Goal: Task Accomplishment & Management: Complete application form

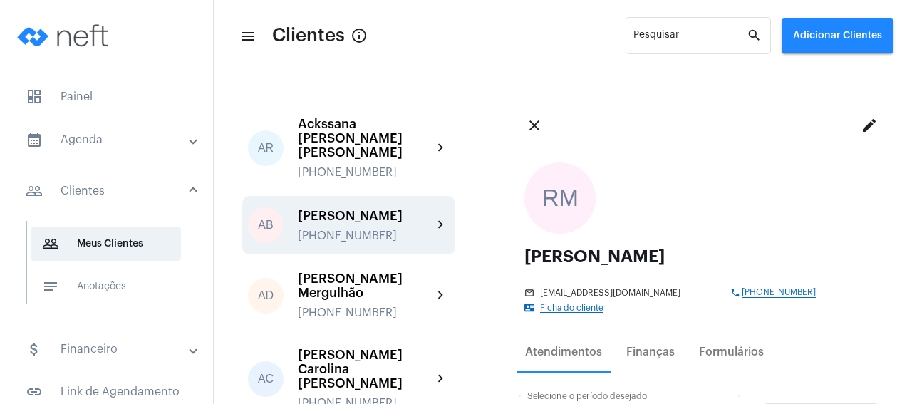
scroll to position [137, 0]
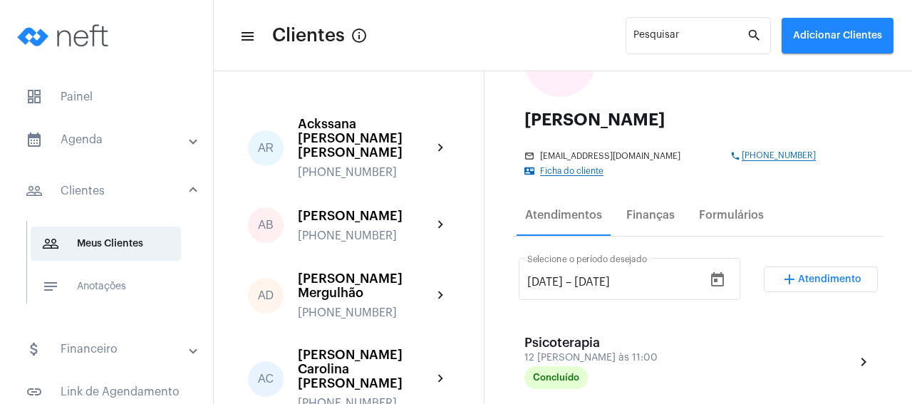
click at [828, 274] on span "Atendimento" at bounding box center [829, 279] width 63 height 10
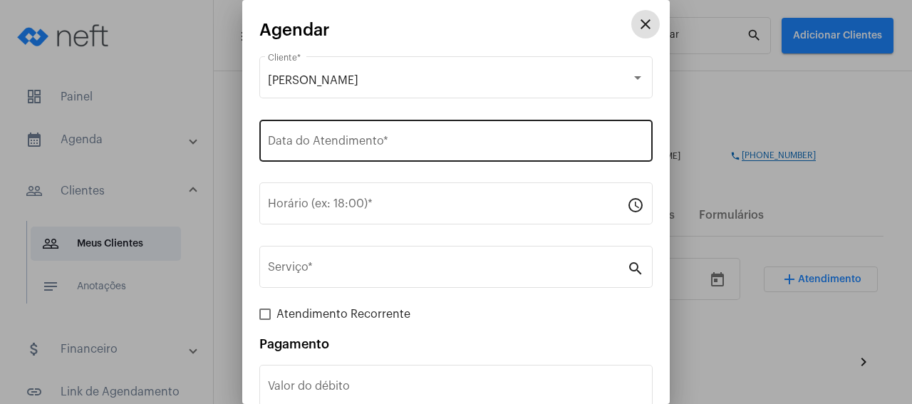
click at [363, 139] on input "Data do Atendimento *" at bounding box center [456, 143] width 376 height 13
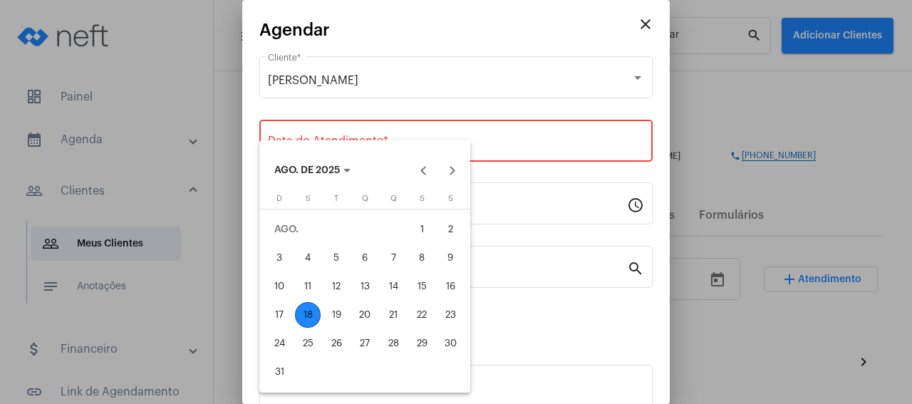
click at [330, 312] on div "19" at bounding box center [336, 315] width 26 height 26
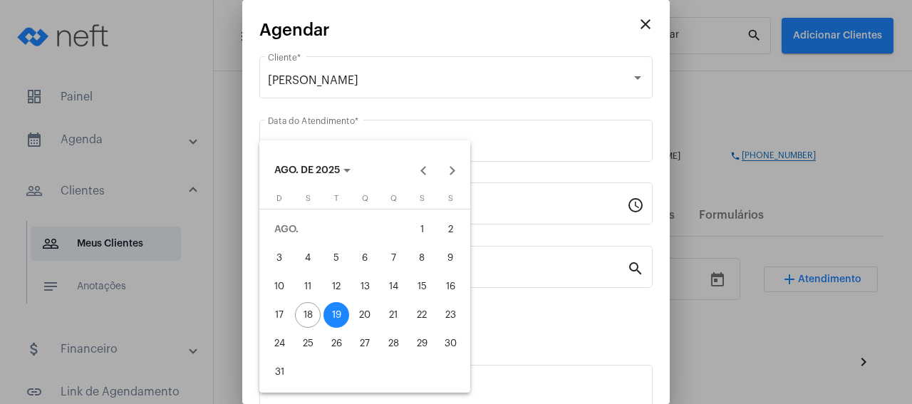
type input "[DATE]"
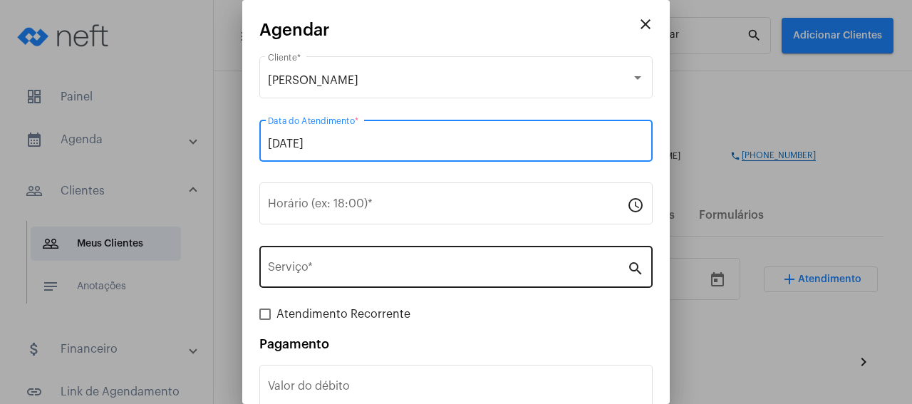
click at [341, 274] on input "Serviço *" at bounding box center [447, 270] width 359 height 13
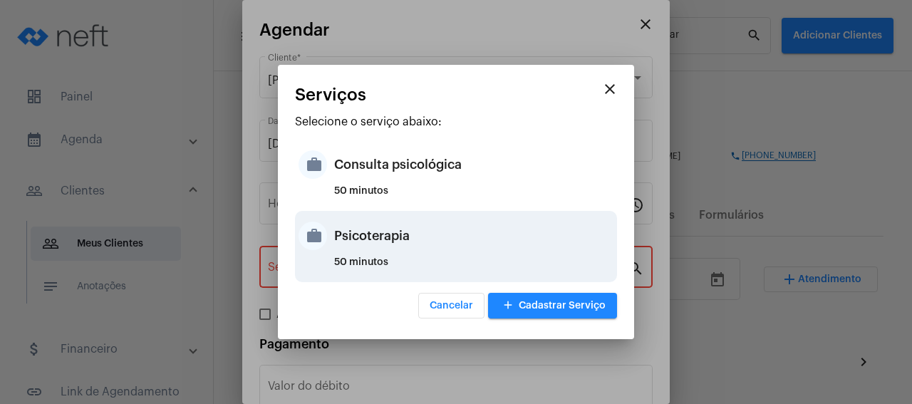
drag, startPoint x: 360, startPoint y: 236, endPoint x: 395, endPoint y: 239, distance: 35.7
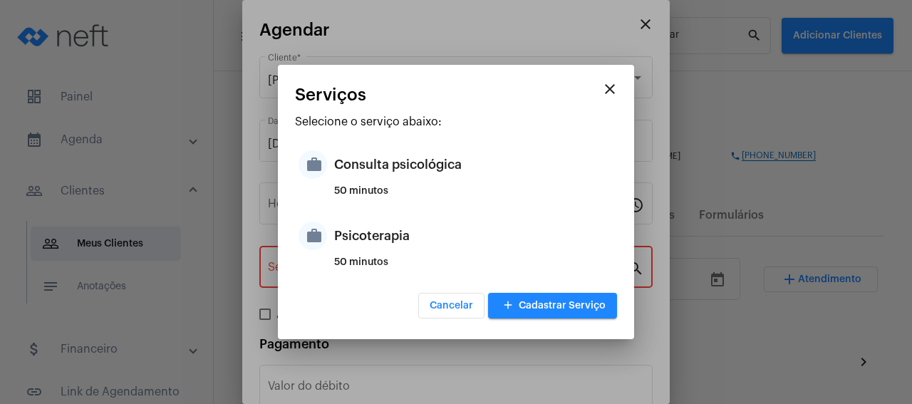
click at [360, 236] on div "Psicoterapia" at bounding box center [473, 235] width 279 height 43
type input "Psicoterapia"
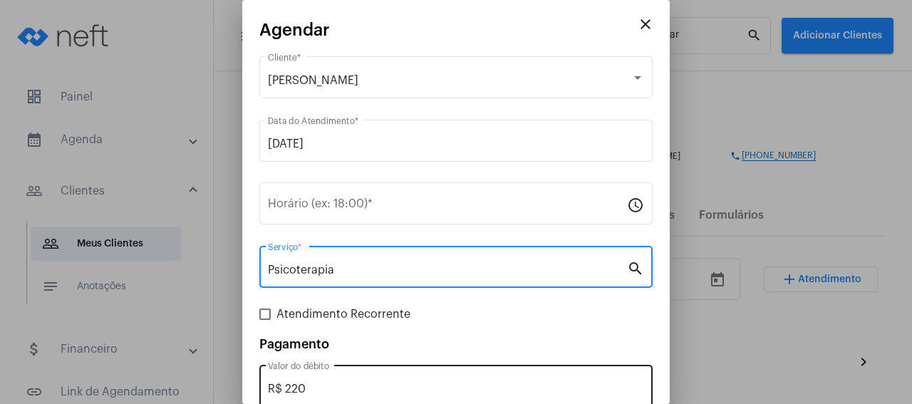
drag, startPoint x: 360, startPoint y: 381, endPoint x: 350, endPoint y: 388, distance: 12.3
click at [360, 381] on div "R$ 220 Valor do débito" at bounding box center [456, 384] width 376 height 45
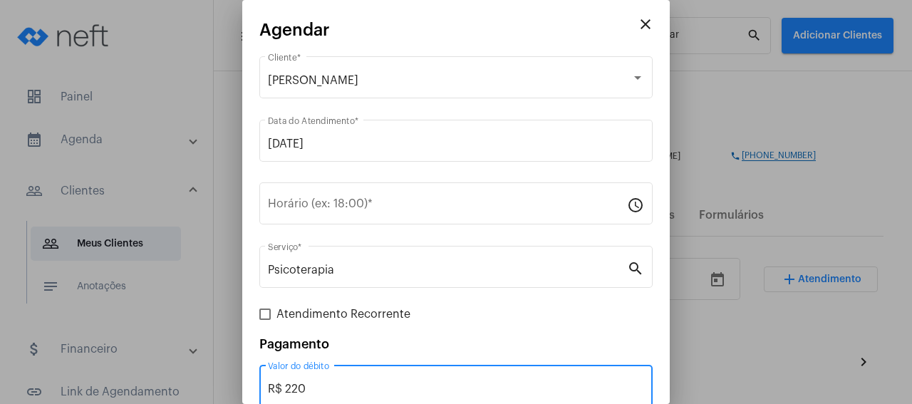
drag, startPoint x: 346, startPoint y: 388, endPoint x: 247, endPoint y: 387, distance: 99.0
click at [268, 395] on input "R$ 220" at bounding box center [456, 388] width 376 height 13
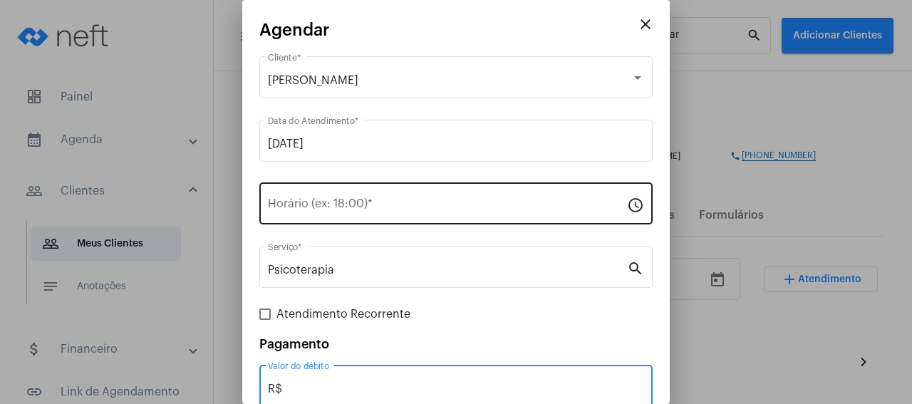
type input "R$"
click at [362, 207] on input "Horário (ex: 18:00) *" at bounding box center [447, 206] width 359 height 13
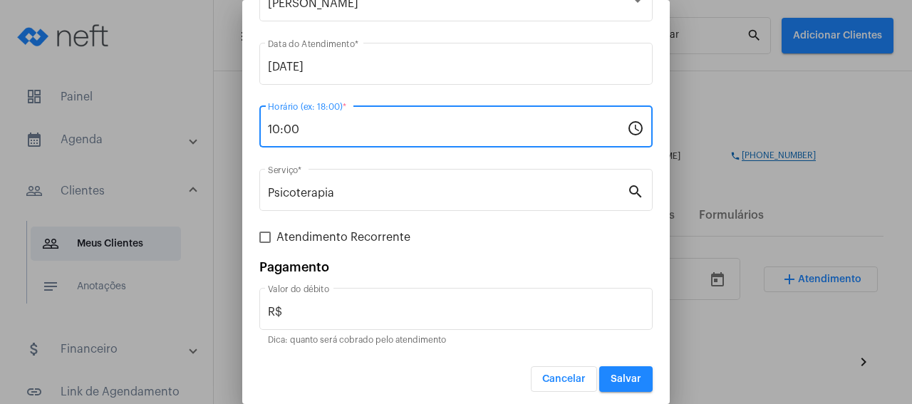
scroll to position [83, 0]
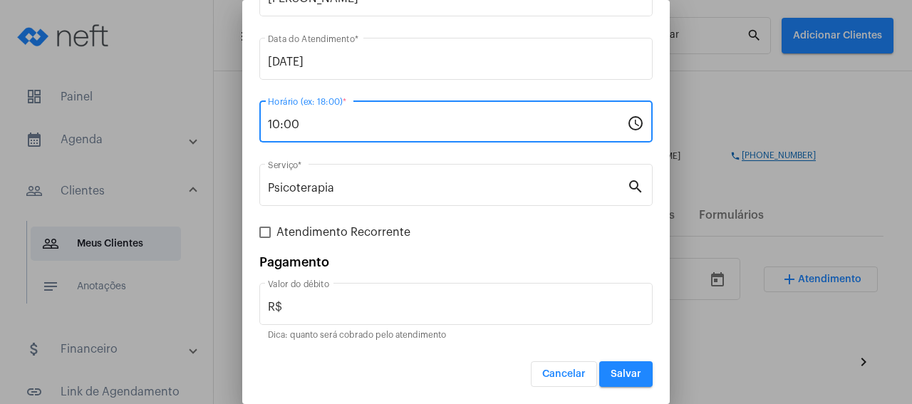
type input "10:00"
click at [633, 381] on button "Salvar" at bounding box center [625, 374] width 53 height 26
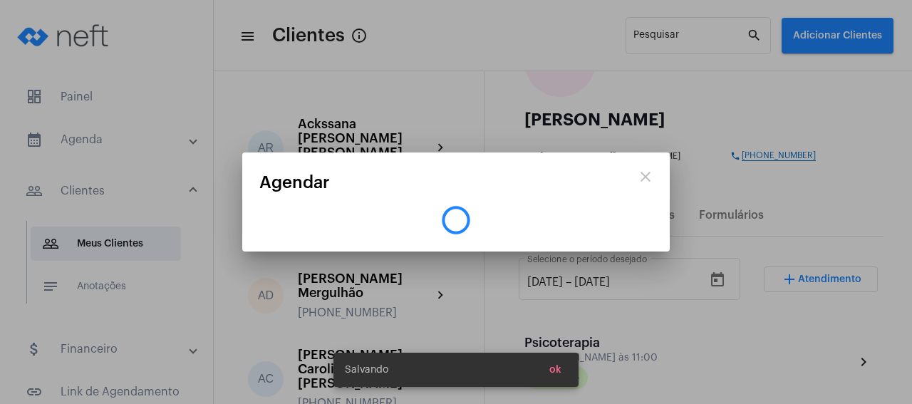
scroll to position [0, 0]
